Goal: Information Seeking & Learning: Learn about a topic

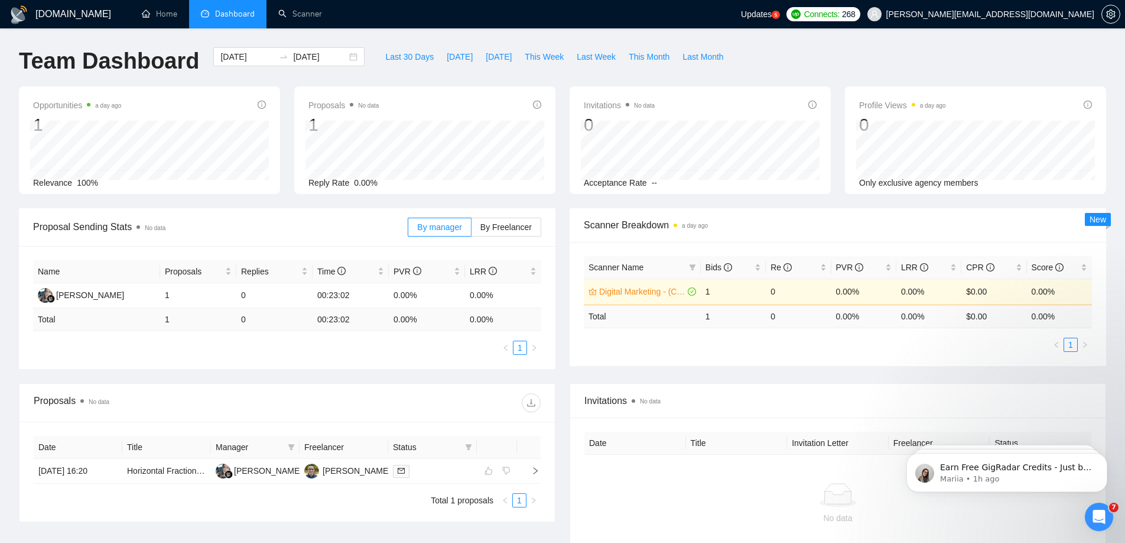
click at [225, 6] on li "Dashboard" at bounding box center [227, 14] width 77 height 28
click at [453, 60] on span "[DATE]" at bounding box center [460, 56] width 26 height 13
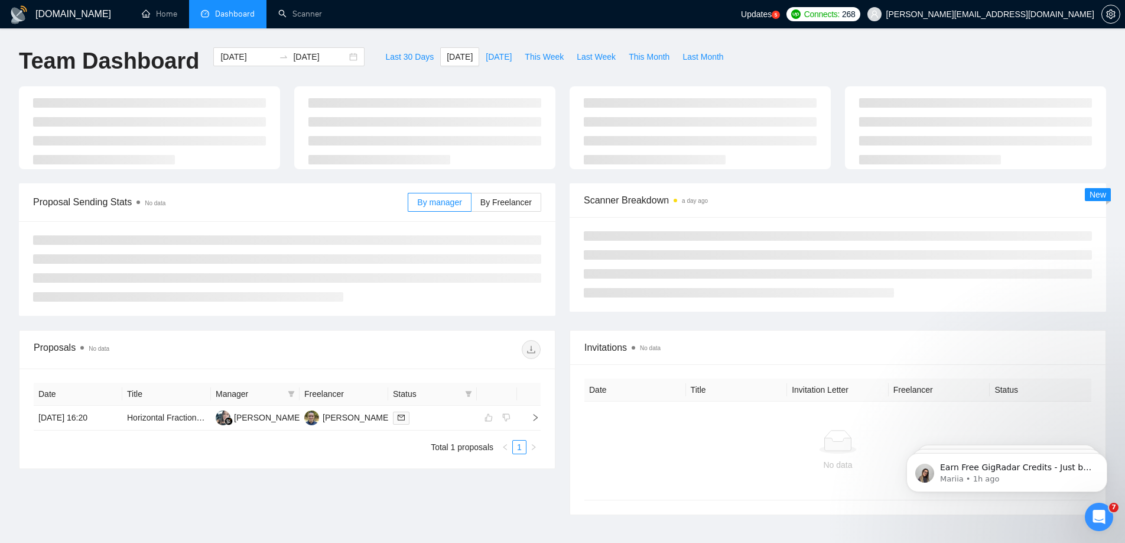
type input "[DATE]"
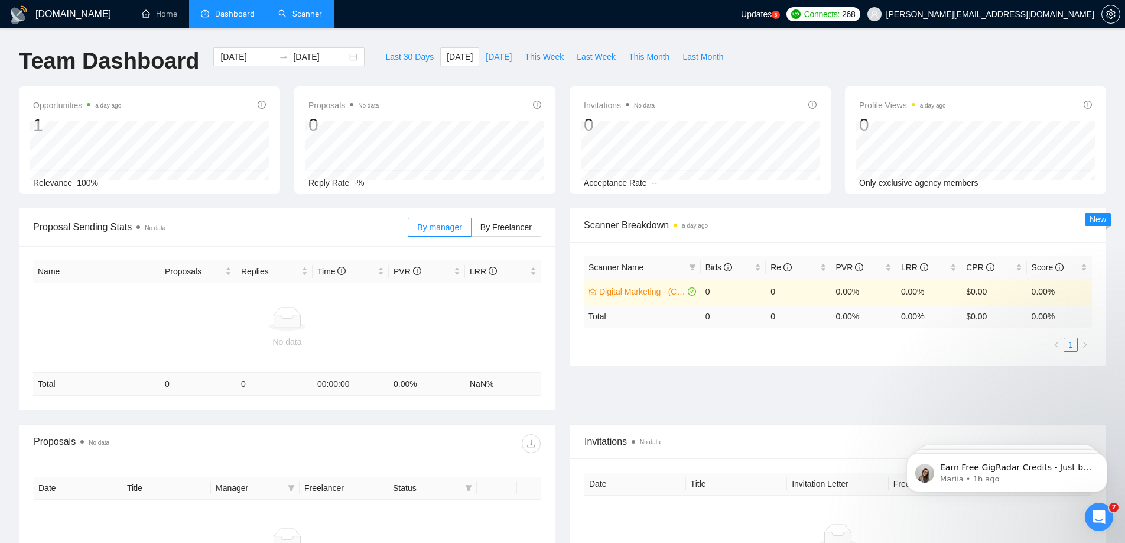
click at [297, 11] on link "Scanner" at bounding box center [300, 14] width 44 height 10
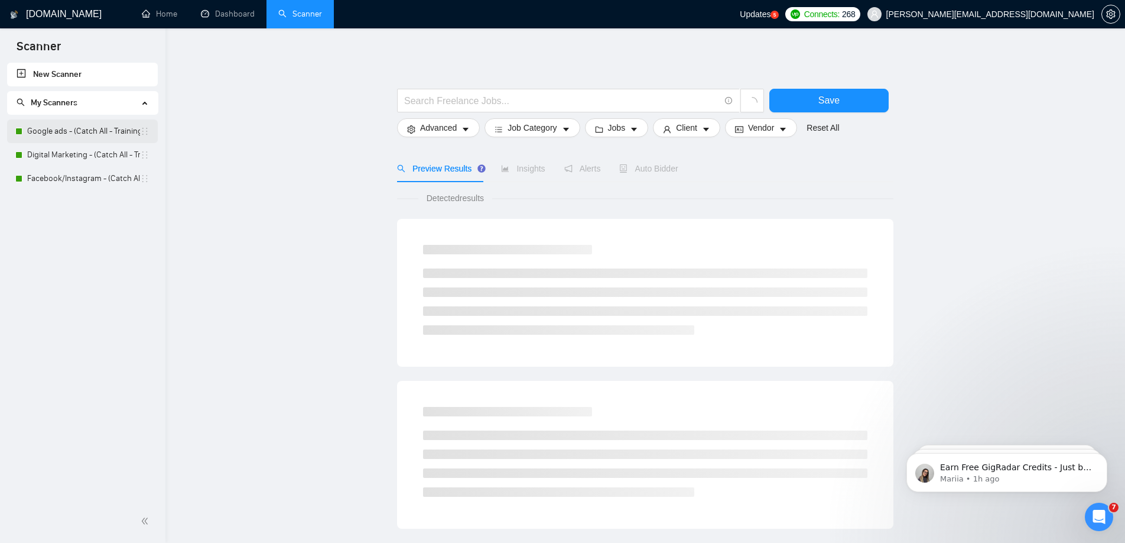
click at [98, 135] on link "Google ads - (Catch All - Training) - $75" at bounding box center [83, 131] width 113 height 24
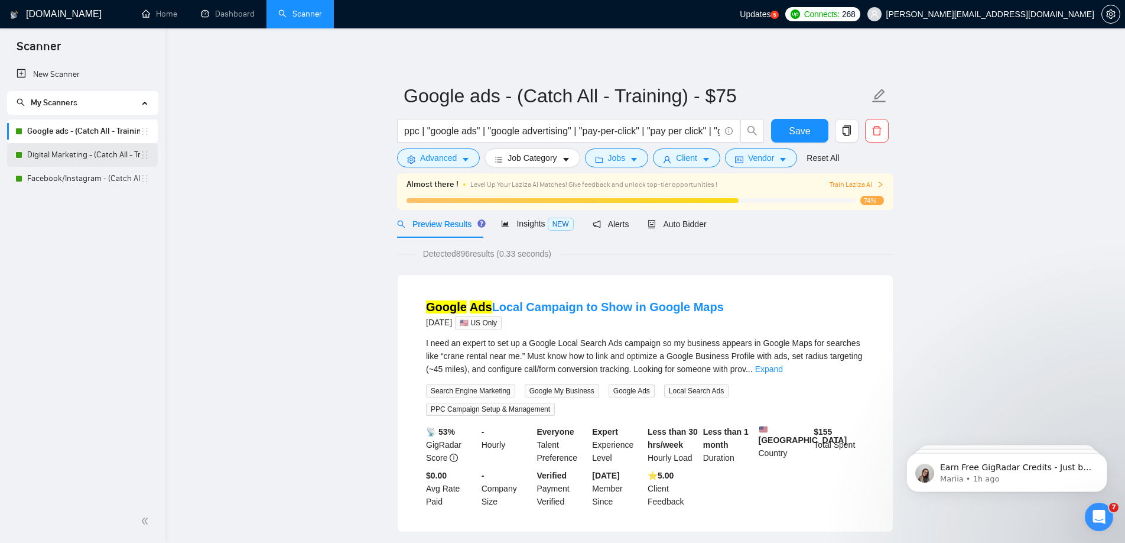
click at [92, 151] on link "Digital Marketing - (Catch All - Training)-$100 hr." at bounding box center [83, 155] width 113 height 24
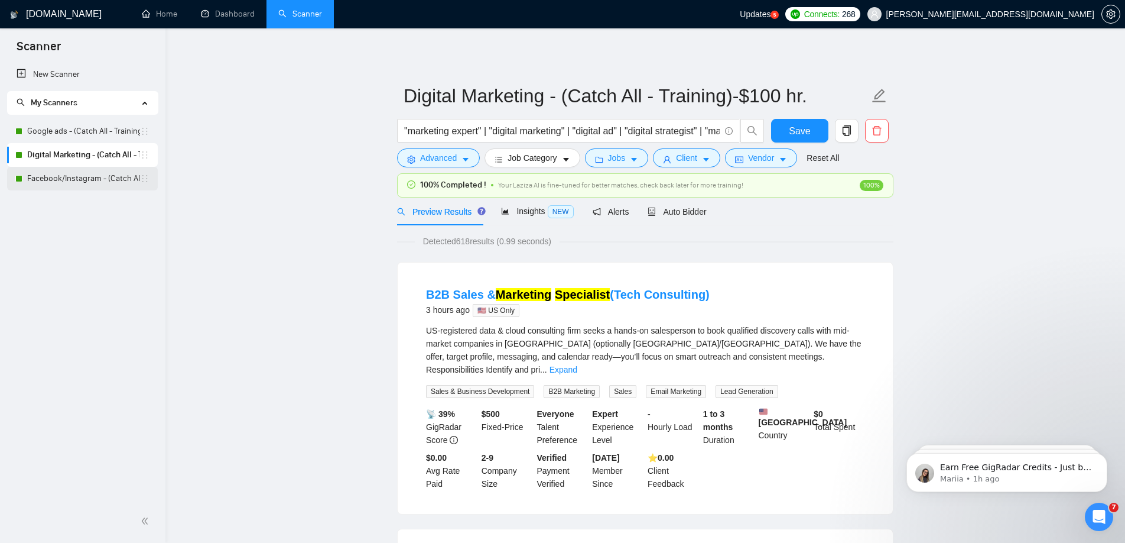
click at [78, 173] on link "Facebook/Instagram - (Catch All - Training)" at bounding box center [83, 179] width 113 height 24
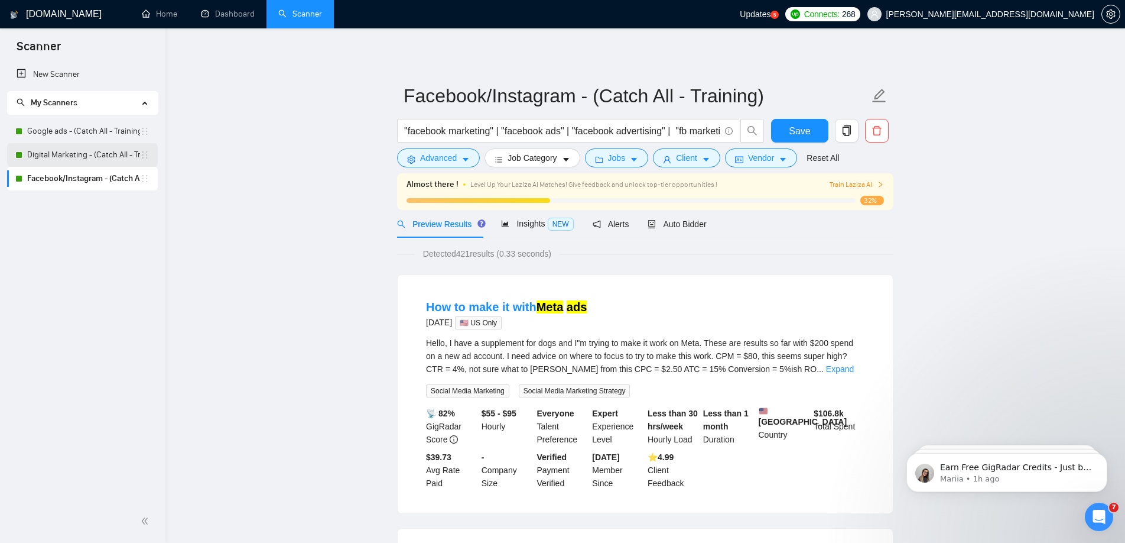
click at [82, 159] on link "Digital Marketing - (Catch All - Training)-$100 hr." at bounding box center [83, 155] width 113 height 24
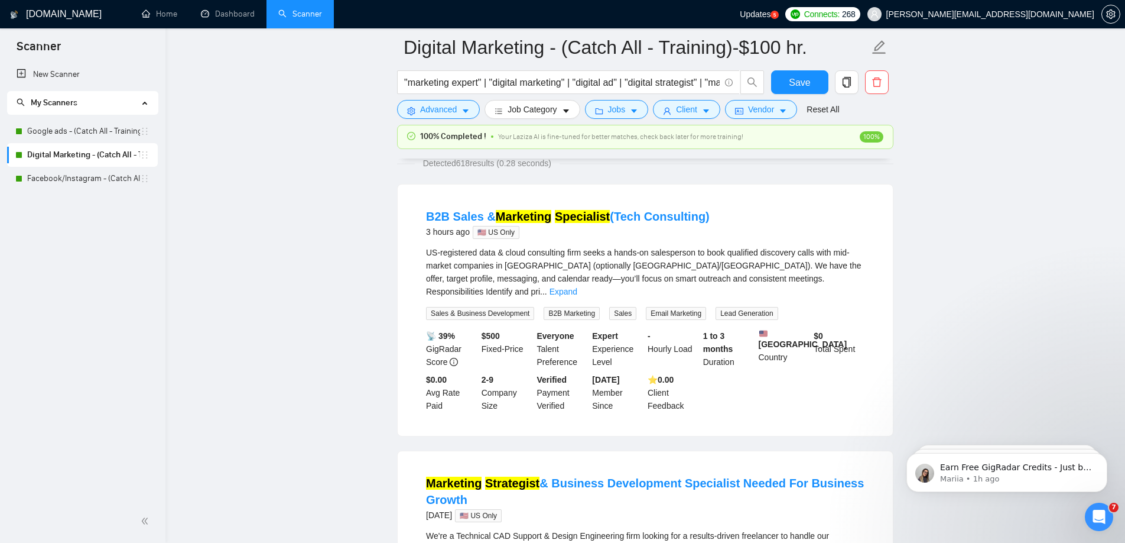
scroll to position [87, 0]
click at [533, 216] on mark "Marketing" at bounding box center [524, 216] width 56 height 13
